Goal: Task Accomplishment & Management: Manage account settings

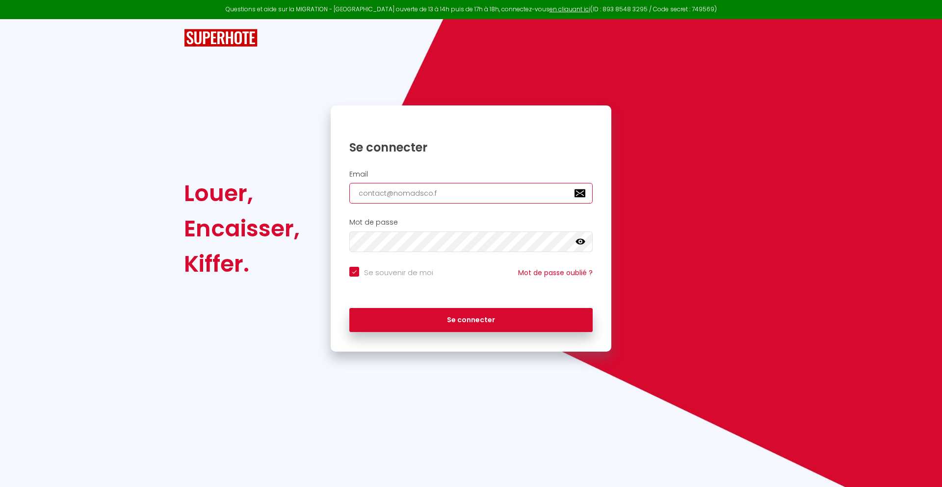
type input "[EMAIL_ADDRESS][DOMAIN_NAME]"
checkbox input "true"
type input "[EMAIL_ADDRESS][DOMAIN_NAME]"
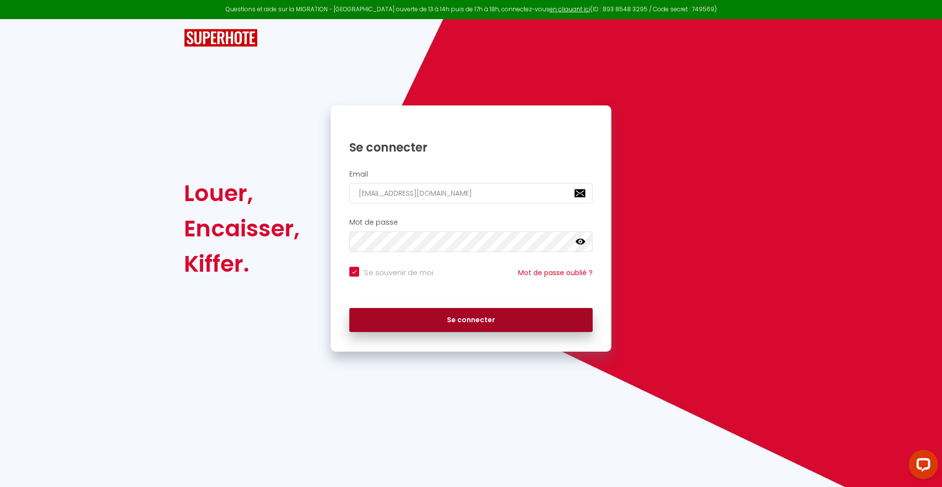
click at [471, 320] on button "Se connecter" at bounding box center [470, 320] width 243 height 25
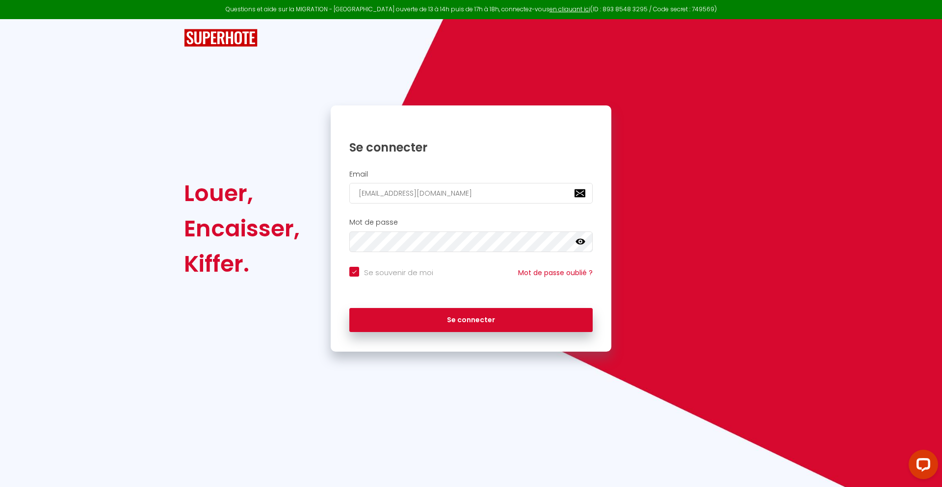
checkbox input "true"
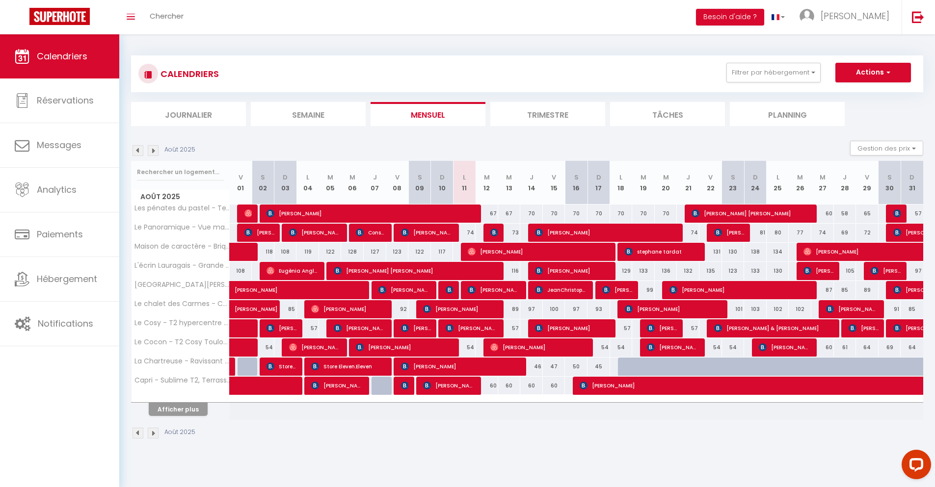
click at [188, 114] on li "Journalier" at bounding box center [188, 114] width 115 height 24
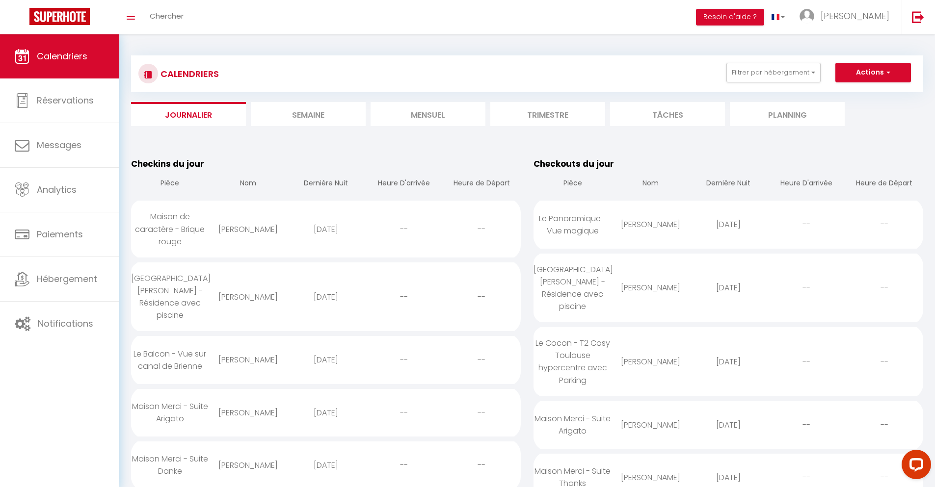
scroll to position [900, 0]
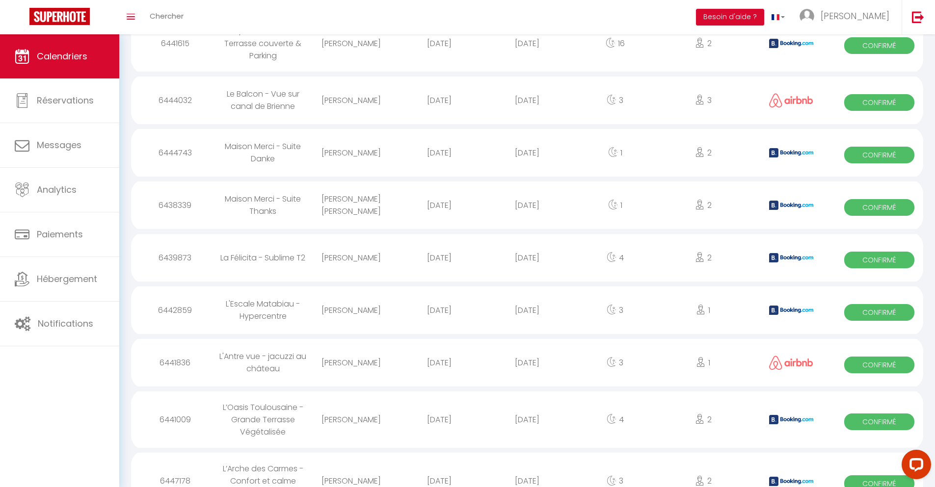
select select "0"
select select "1"
select select
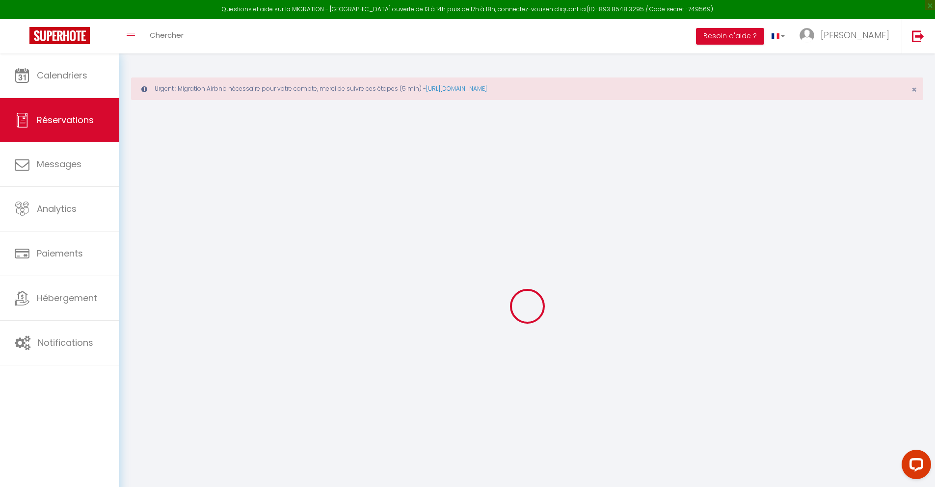
select select
checkbox input "false"
select select
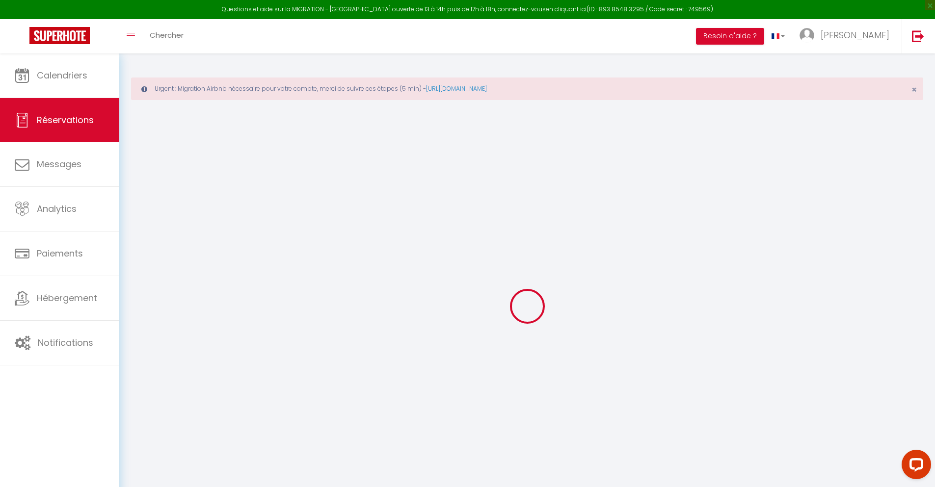
checkbox input "false"
type textarea "** THIS RESERVATION HAS BEEN PRE-PAID ** BOOKING NOTE : Payment charge is EUR 1…"
type input "42"
type input "63.02"
select select
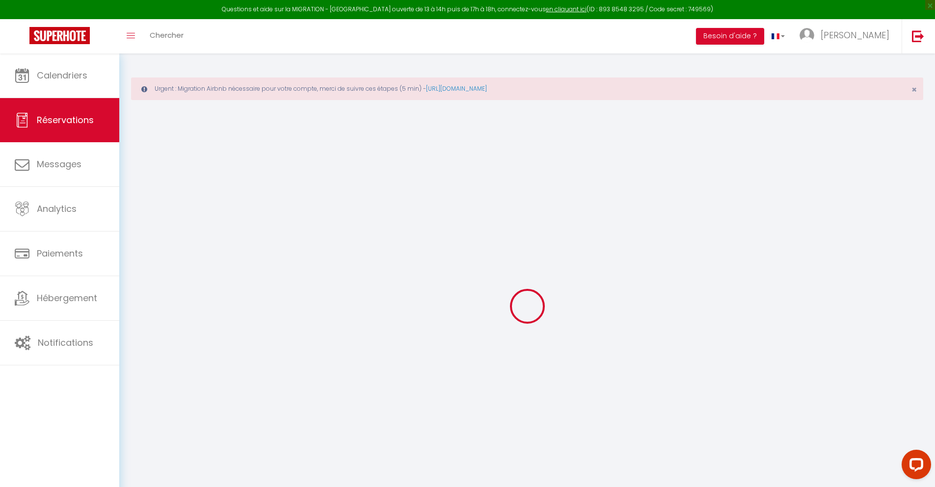
select select
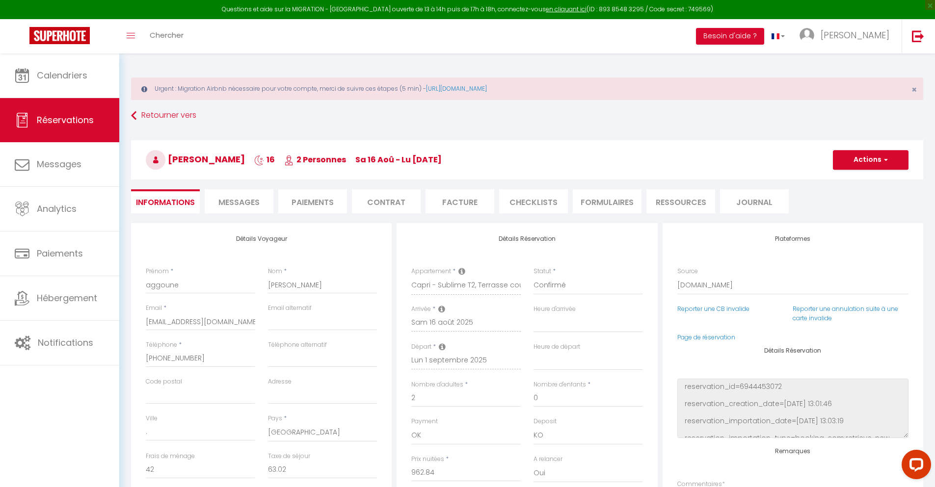
checkbox input "false"
select select
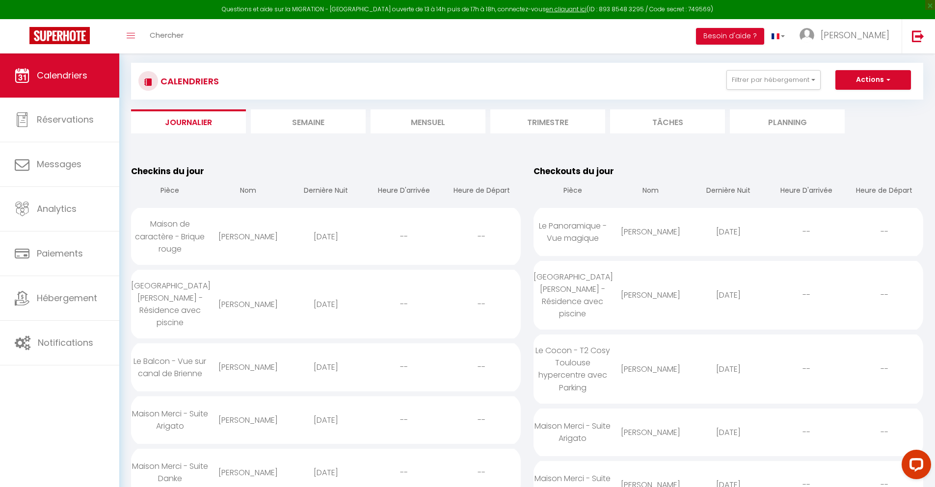
scroll to position [1023, 0]
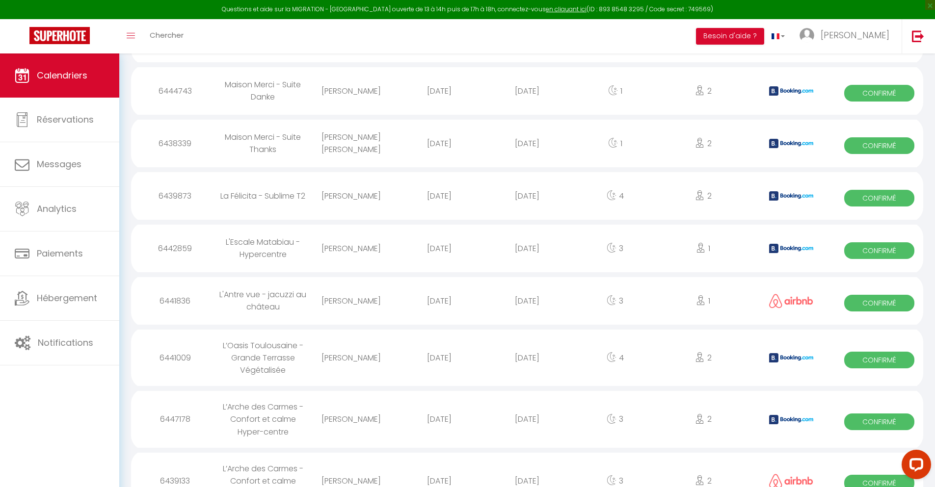
select select "0"
select select "1"
select select
